Goal: Navigation & Orientation: Find specific page/section

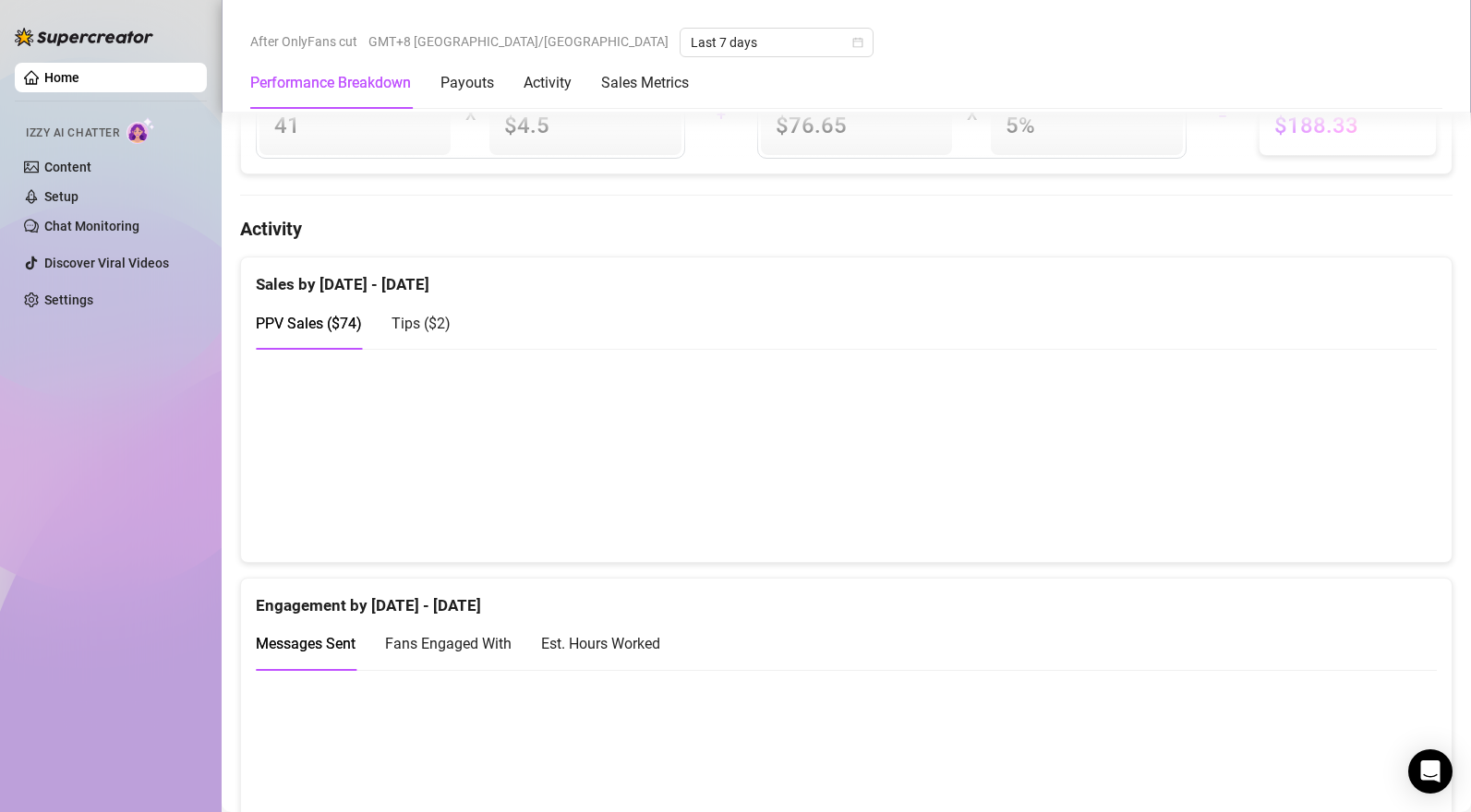
scroll to position [826, 0]
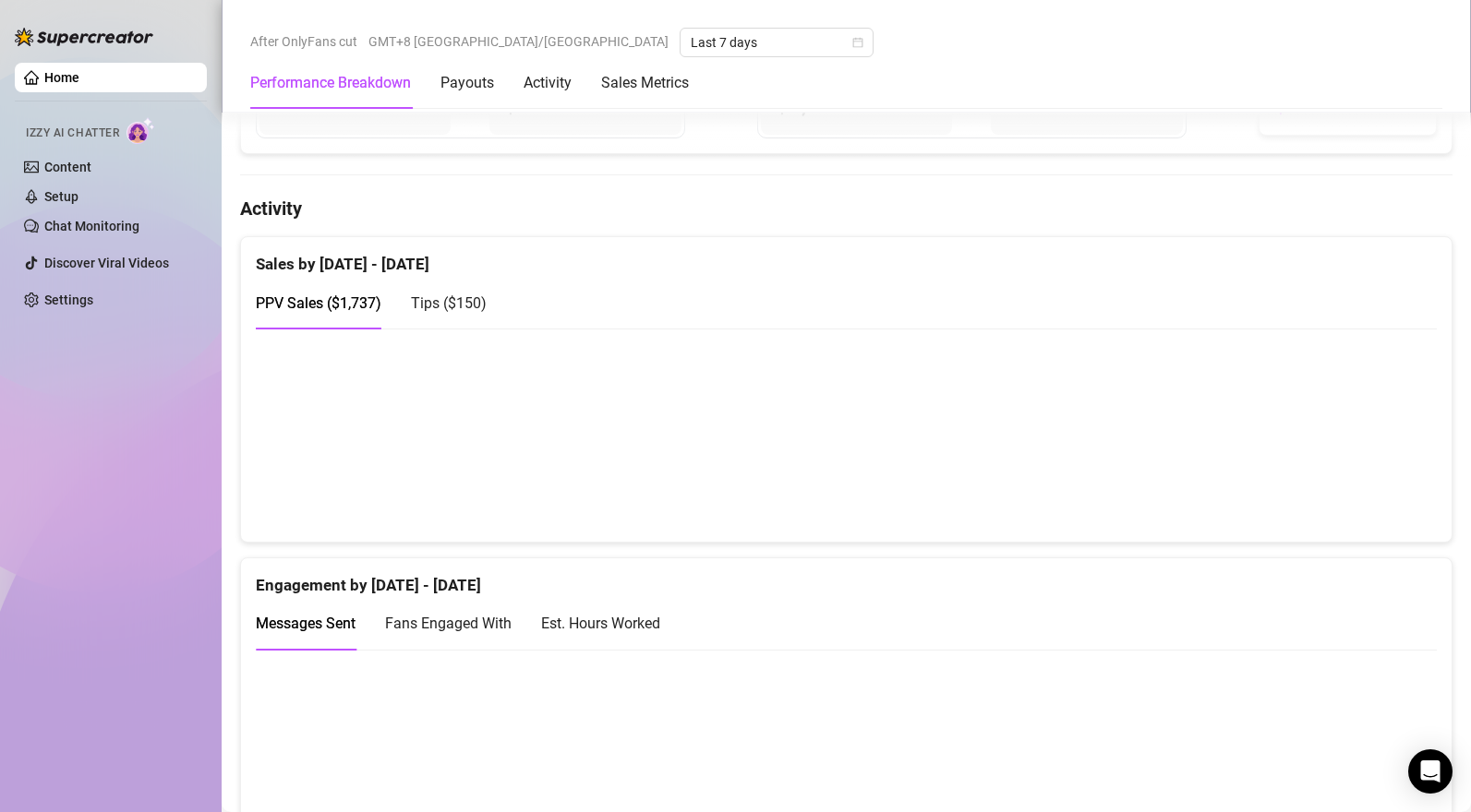
scroll to position [1023, 0]
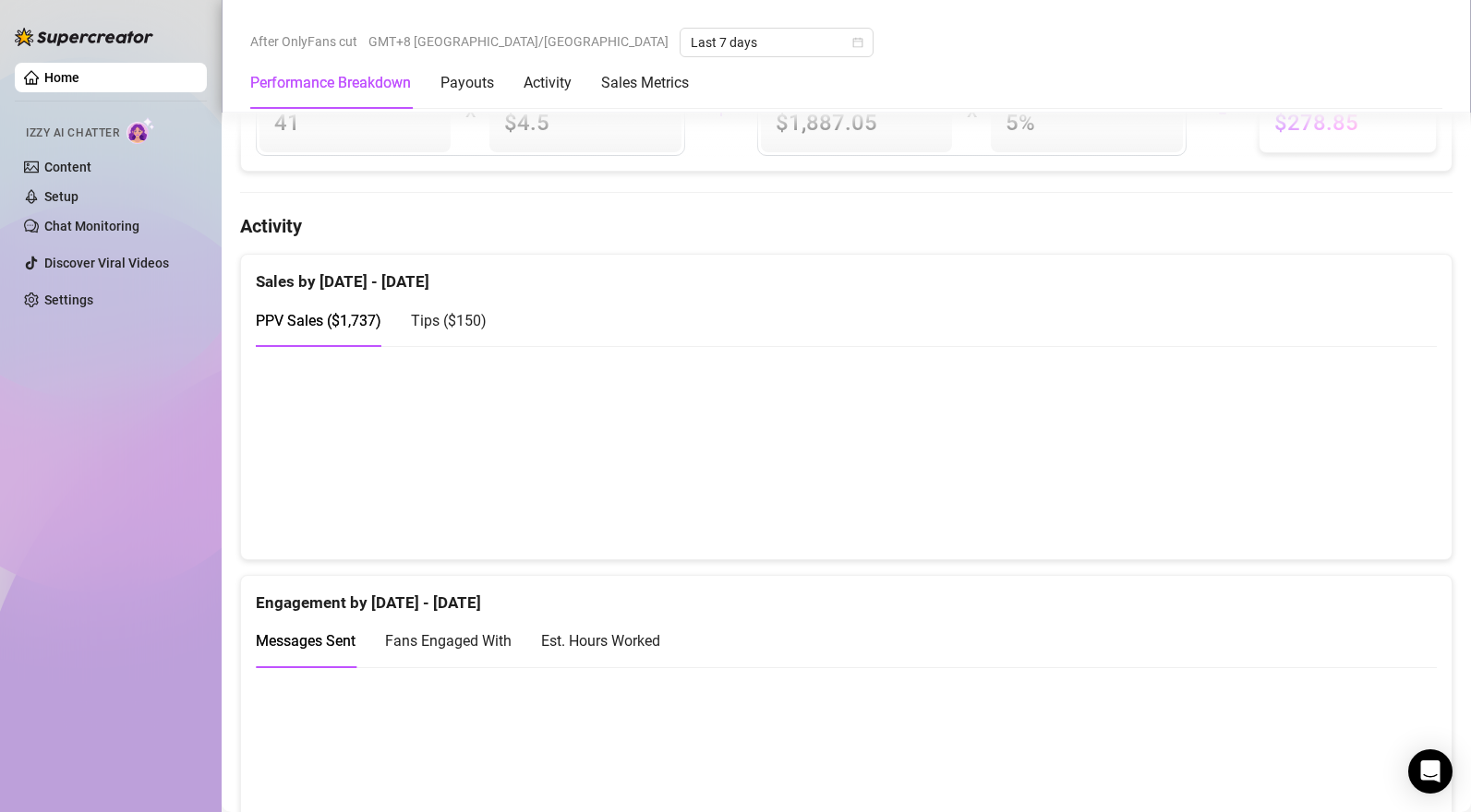
click at [447, 320] on span "Tips ( $150 )" at bounding box center [448, 321] width 75 height 18
click at [337, 320] on span "PPV Sales ( $1,737 )" at bounding box center [318, 321] width 125 height 18
click at [447, 330] on span "Tips ( $150 )" at bounding box center [448, 321] width 75 height 18
